Goal: Check status

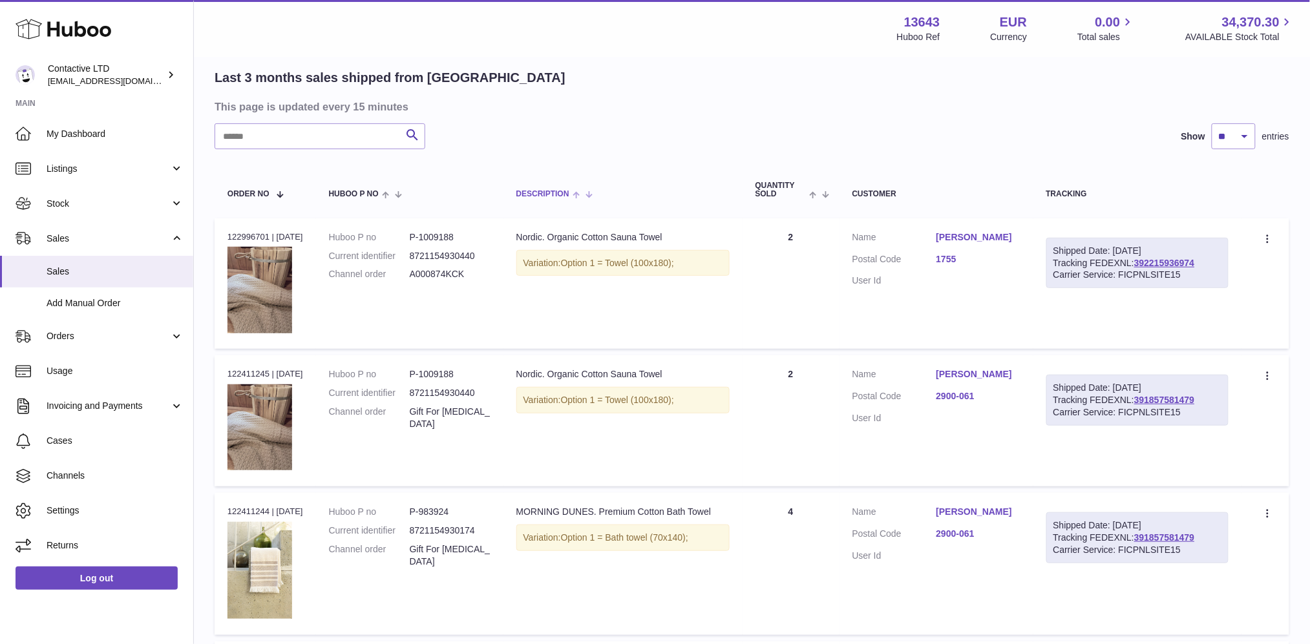
scroll to position [95, 0]
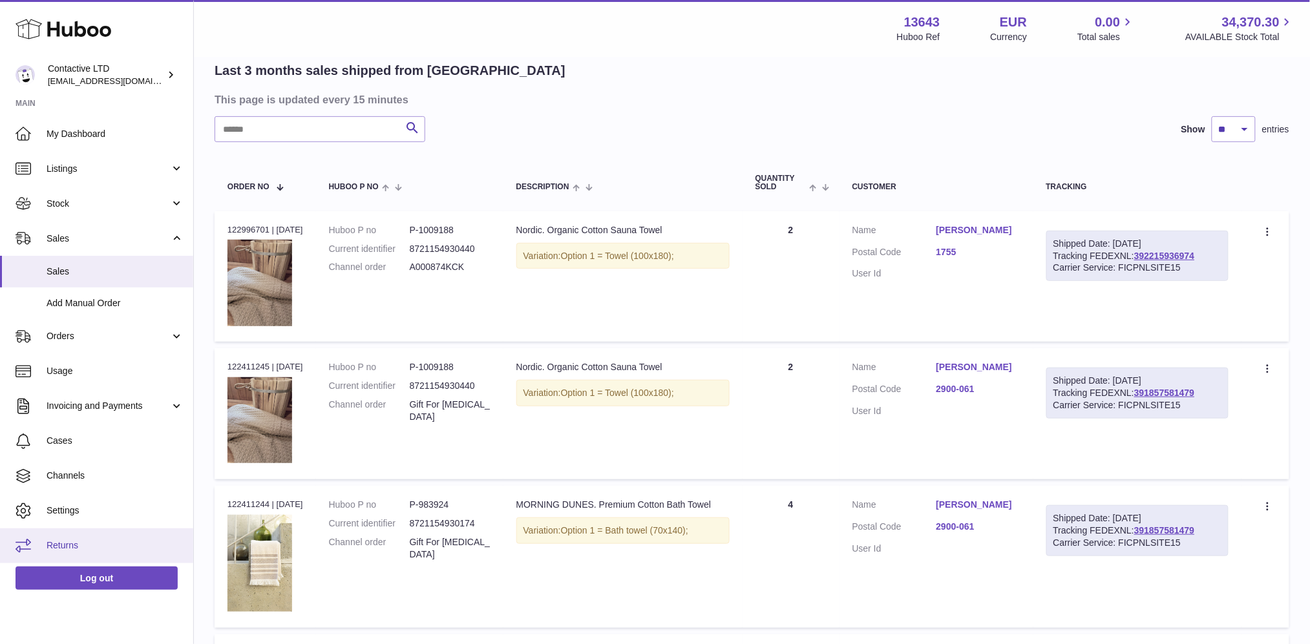
click at [90, 549] on span "Returns" at bounding box center [115, 546] width 137 height 12
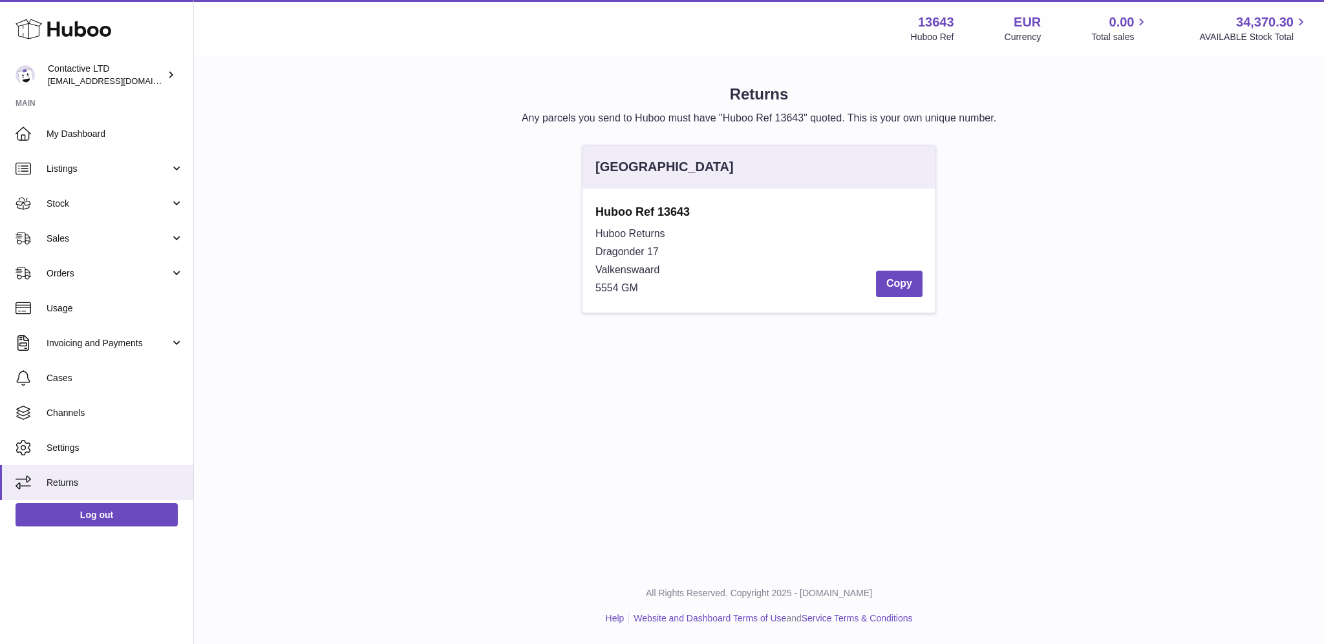
drag, startPoint x: 671, startPoint y: 296, endPoint x: 585, endPoint y: 194, distance: 133.5
click at [585, 194] on div "Huboo Ref 13643 Huboo Returns Dragonder 17 Valkenswaard 5554 GM Copy" at bounding box center [758, 251] width 353 height 124
copy div "Huboo Ref 13643 Huboo Returns Dragonder 17 Valkenswaard 5554 GM"
click at [589, 208] on div "Huboo Ref 13643 Huboo Returns Dragonder 17 Valkenswaard 5554 GM Copy" at bounding box center [758, 251] width 353 height 124
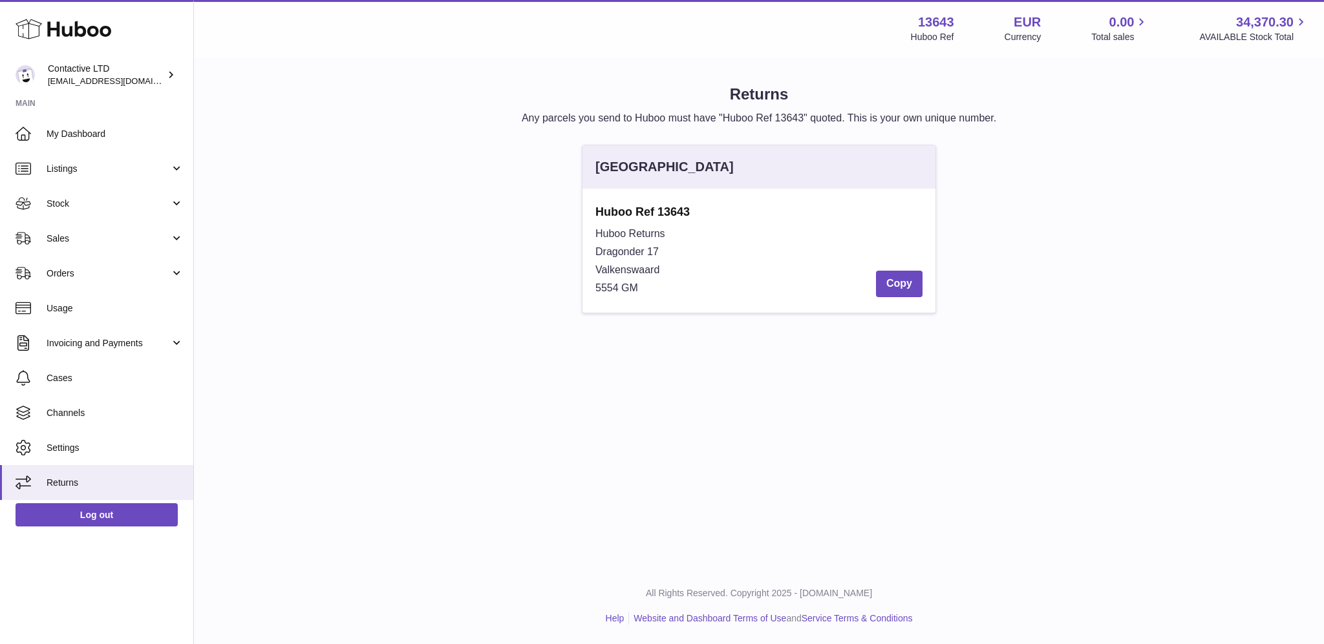
click at [589, 208] on div "Huboo Ref 13643 Huboo Returns Dragonder 17 Valkenswaard 5554 GM Copy" at bounding box center [758, 251] width 353 height 124
click at [702, 213] on strong "Huboo Ref 13643" at bounding box center [758, 212] width 327 height 16
drag, startPoint x: 702, startPoint y: 213, endPoint x: 594, endPoint y: 213, distance: 107.9
click at [594, 213] on div "Huboo Ref 13643 Huboo Returns Dragonder 17 Valkenswaard 5554 GM Copy" at bounding box center [758, 251] width 353 height 124
drag, startPoint x: 665, startPoint y: 233, endPoint x: 569, endPoint y: 213, distance: 98.5
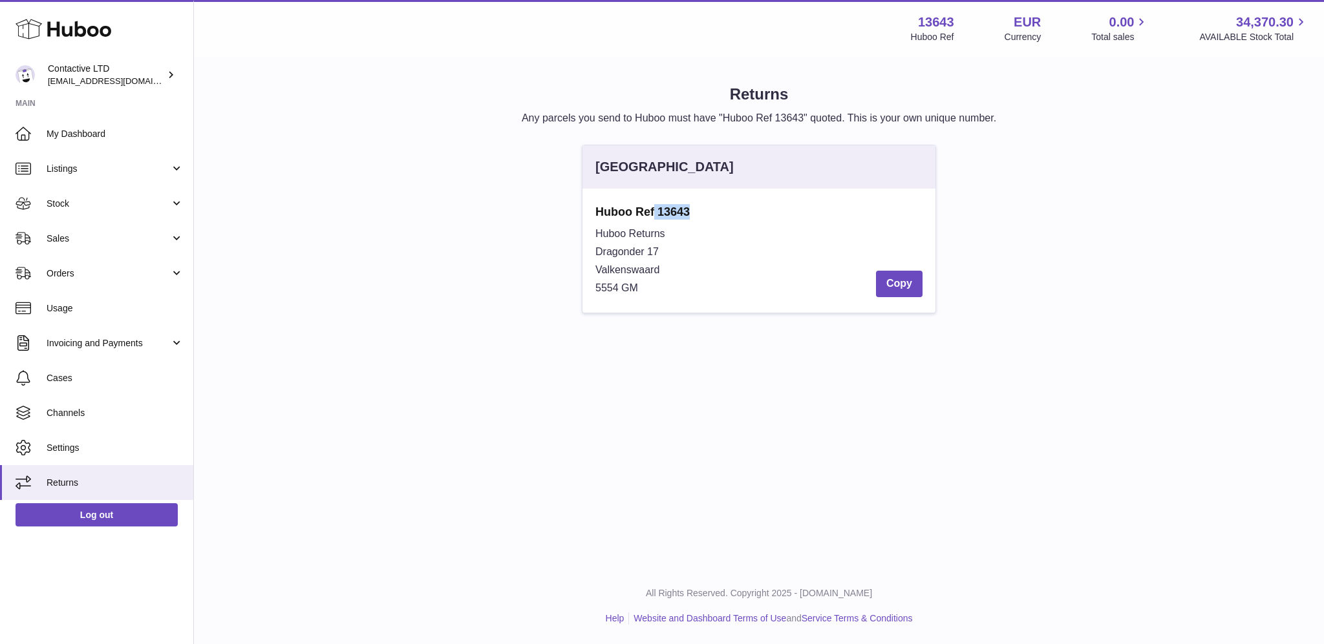
click at [569, 213] on div "Netherlands Huboo Ref 13643 Huboo Returns Dragonder 17 Valkenswaard 5554 GM Copy" at bounding box center [758, 236] width 1101 height 182
copy div "Huboo Ref 13643 Huboo Returns"
click at [593, 209] on div "Huboo Ref 13643 Huboo Returns Dragonder 17 Valkenswaard 5554 GM Copy" at bounding box center [758, 251] width 353 height 124
drag, startPoint x: 593, startPoint y: 209, endPoint x: 738, endPoint y: 203, distance: 144.9
click at [738, 203] on div "Huboo Ref 13643 Huboo Returns Dragonder 17 Valkenswaard 5554 GM Copy" at bounding box center [758, 251] width 353 height 124
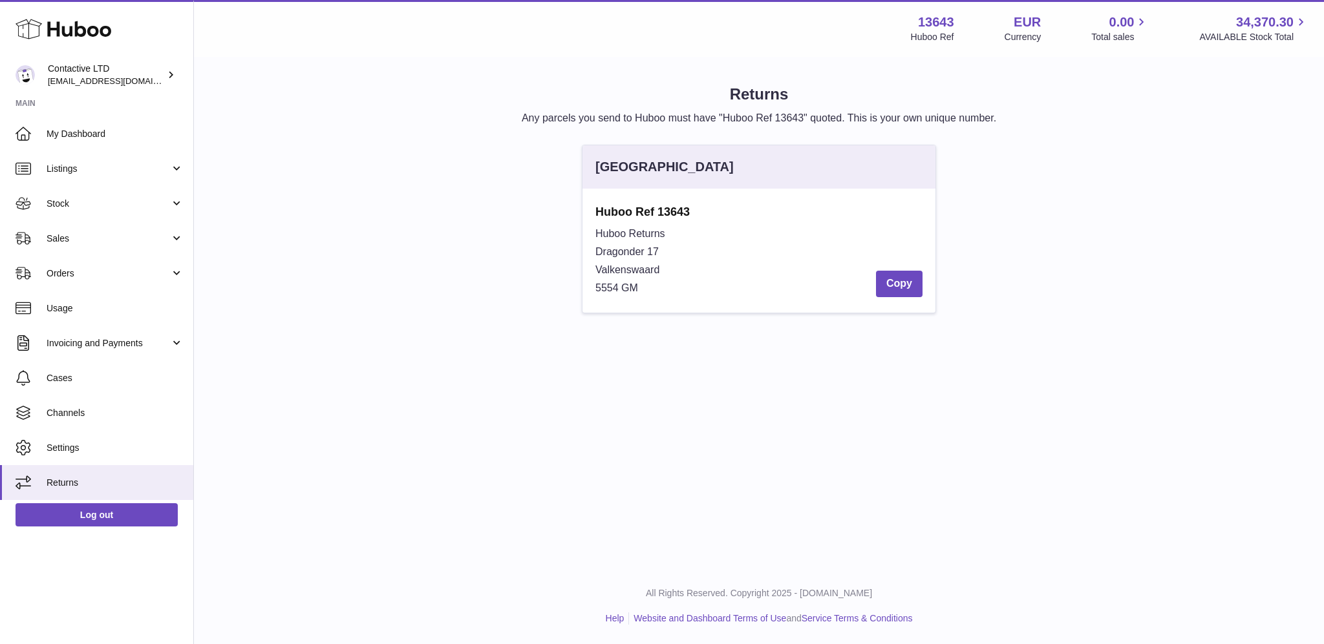
copy strong "Huboo Ref 13643"
drag, startPoint x: 593, startPoint y: 231, endPoint x: 681, endPoint y: 232, distance: 87.9
click at [681, 232] on div "Huboo Ref 13643 Huboo Returns Dragonder 17 Valkenswaard 5554 GM Copy" at bounding box center [758, 251] width 353 height 124
copy span "Huboo Returns"
drag, startPoint x: 649, startPoint y: 285, endPoint x: 590, endPoint y: 287, distance: 58.8
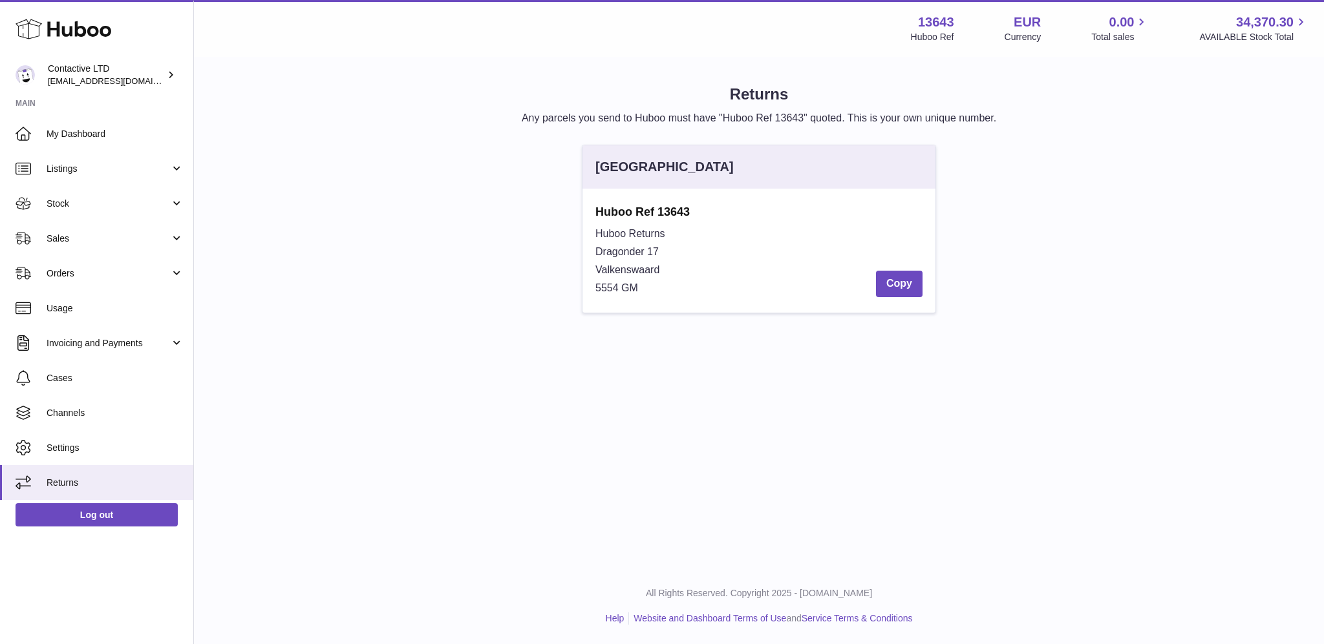
click at [590, 287] on div "Huboo Ref 13643 Huboo Returns Dragonder 17 Valkenswaard 5554 GM Copy" at bounding box center [758, 251] width 353 height 124
copy span "5554 GM"
